Goal: Task Accomplishment & Management: Manage account settings

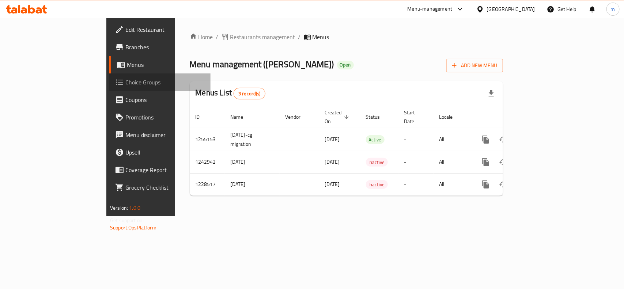
click at [109, 90] on link "Choice Groups" at bounding box center [159, 82] width 101 height 18
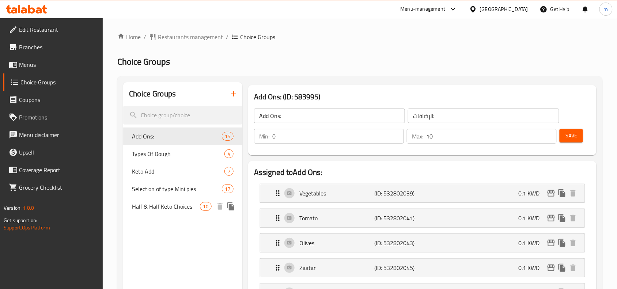
click at [191, 202] on span "Half & Half Keto Choices" at bounding box center [166, 206] width 68 height 9
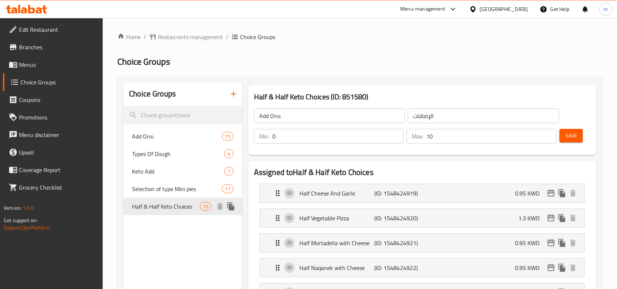
type input "Half & Half Keto Choices"
type input "خيارات الكيتو النصفية والنصفية"
type input "2"
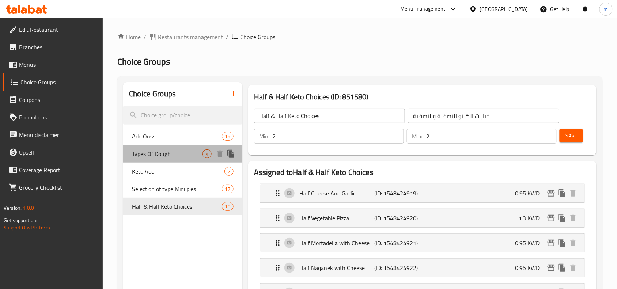
click at [189, 156] on span "Types Of Dough" at bounding box center [167, 154] width 71 height 9
type input "Types Of Dough"
type input "انواع عجين"
type input "1"
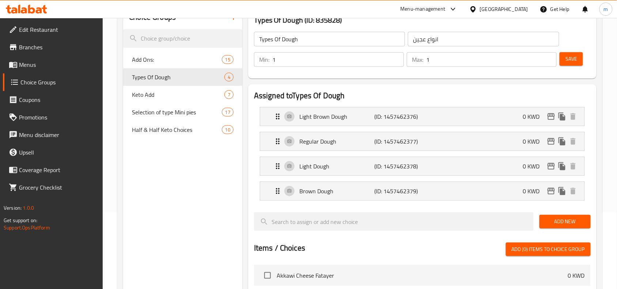
scroll to position [91, 0]
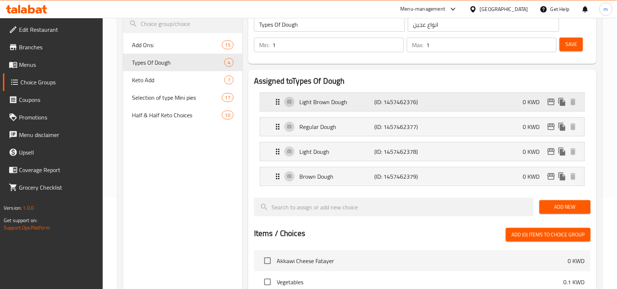
click at [385, 106] on p "(ID: 1457462376)" at bounding box center [399, 102] width 50 height 9
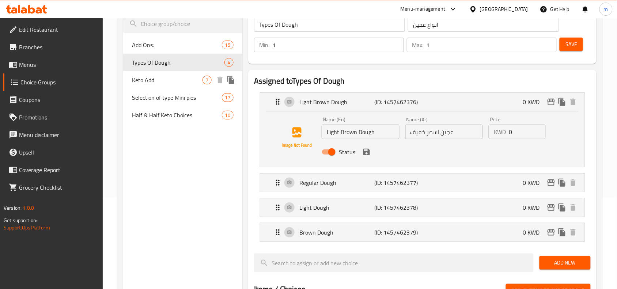
click at [192, 84] on span "Keto Add" at bounding box center [167, 80] width 71 height 9
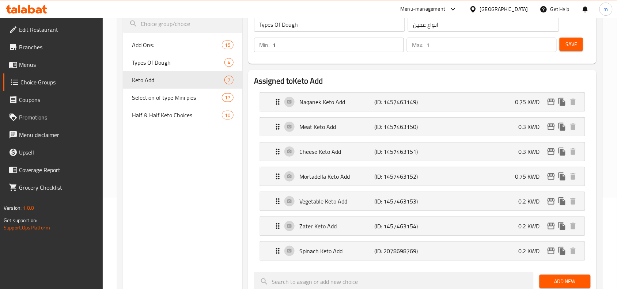
type input "Keto Add"
type input "اضافات الكيتو"
type input "0"
type input "6"
click at [303, 122] on p "Meat Keto Add" at bounding box center [336, 126] width 75 height 9
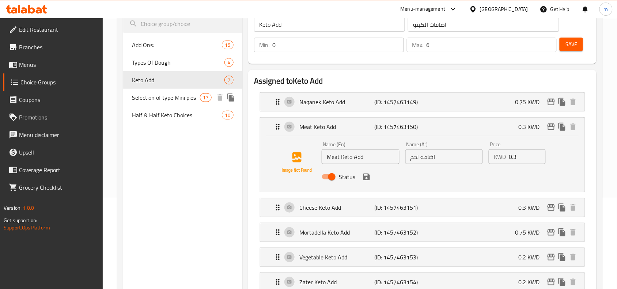
click at [188, 102] on span "Selection of type Mini pies" at bounding box center [166, 97] width 68 height 9
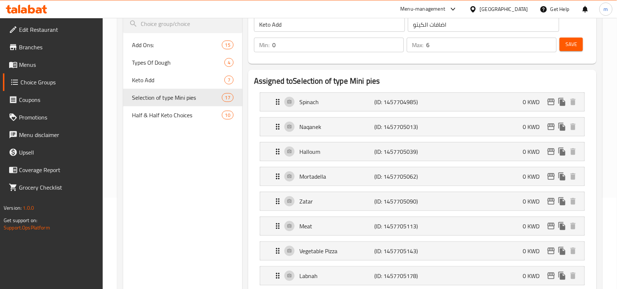
type input "Selection of type Mini pies"
type input "اختيار نوع فطائر صغيرة"
type input "1"
type input "16"
click at [342, 133] on div "Naqanek (ID: 1457705013) 0 KWD" at bounding box center [424, 127] width 302 height 18
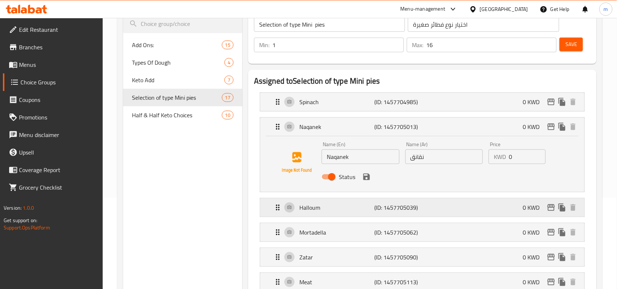
click at [346, 213] on div "Halloum (ID: 1457705039) 0 KWD" at bounding box center [424, 208] width 302 height 18
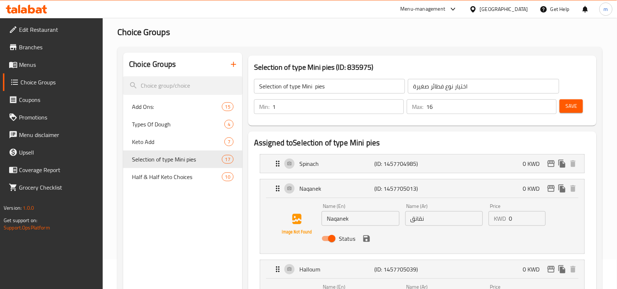
scroll to position [46, 0]
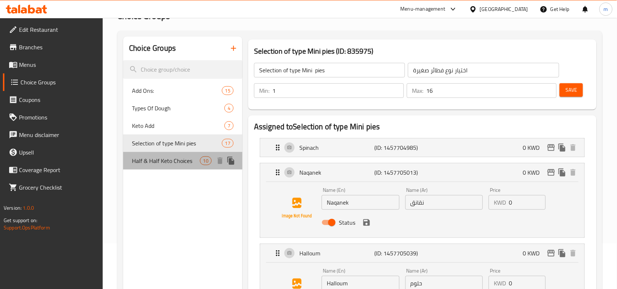
click at [191, 167] on div "Half & Half Keto Choices 10" at bounding box center [182, 161] width 119 height 18
type input "Half & Half Keto Choices"
type input "خيارات الكيتو النصفية والنصفية"
type input "2"
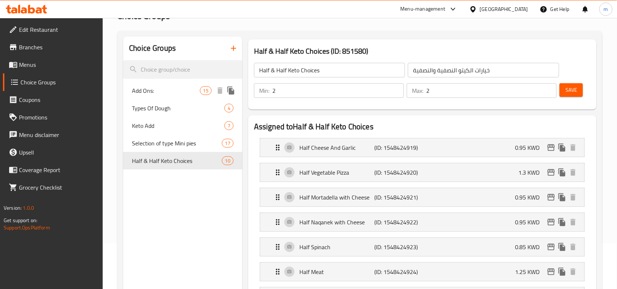
click at [177, 94] on span "Add Ons:" at bounding box center [166, 90] width 68 height 9
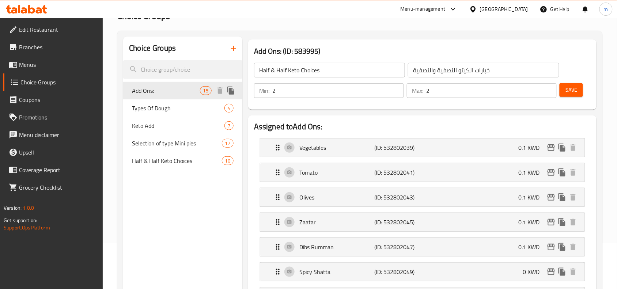
type input "Add Ons:"
type input "الإضافات:"
type input "0"
type input "10"
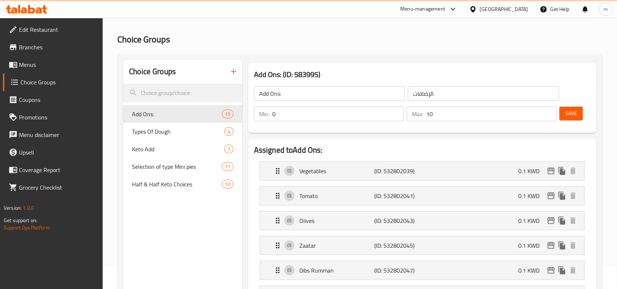
scroll to position [0, 0]
